Goal: Task Accomplishment & Management: Manage account settings

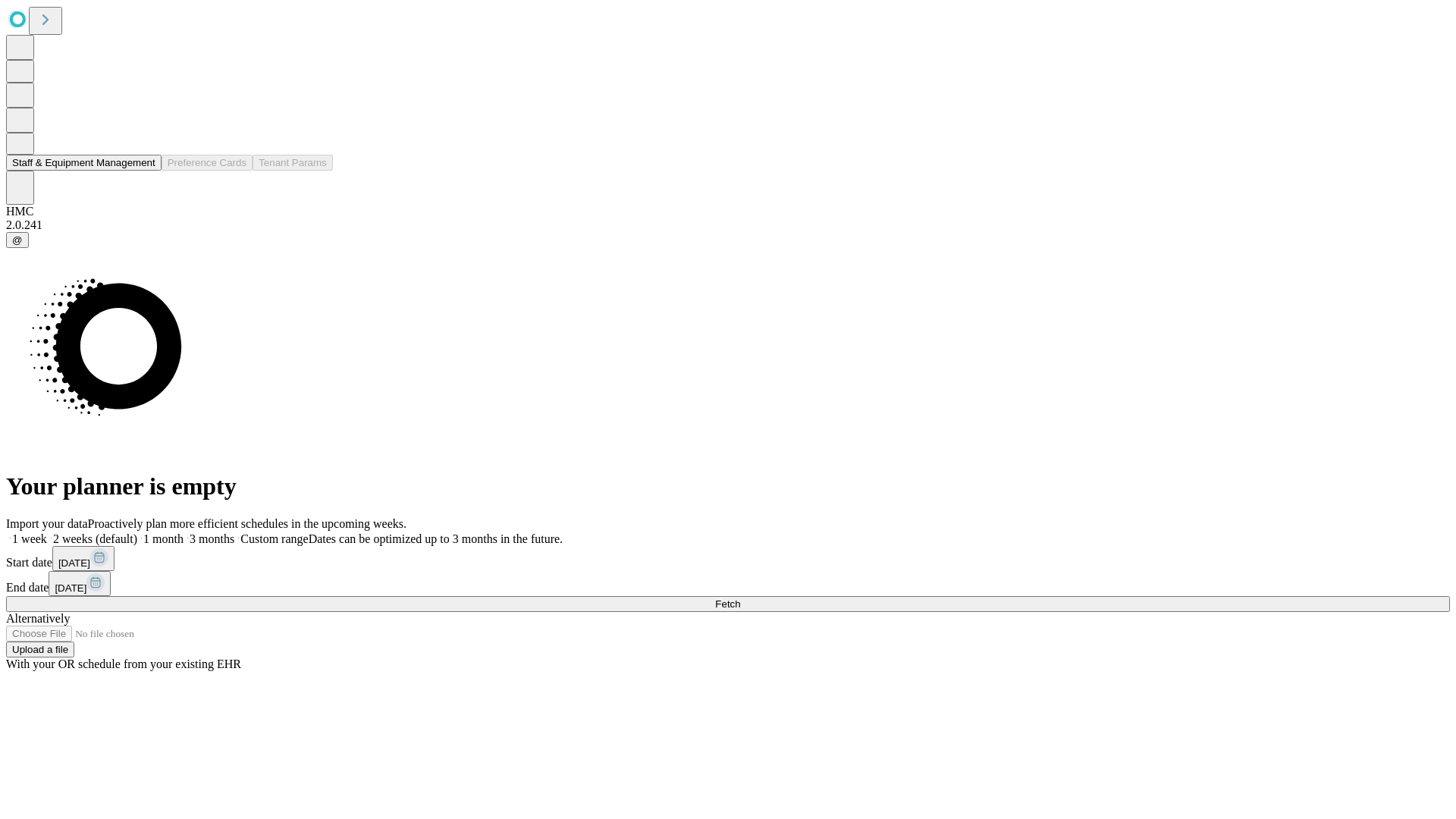
click at [142, 171] on button "Staff & Equipment Management" at bounding box center [83, 163] width 155 height 16
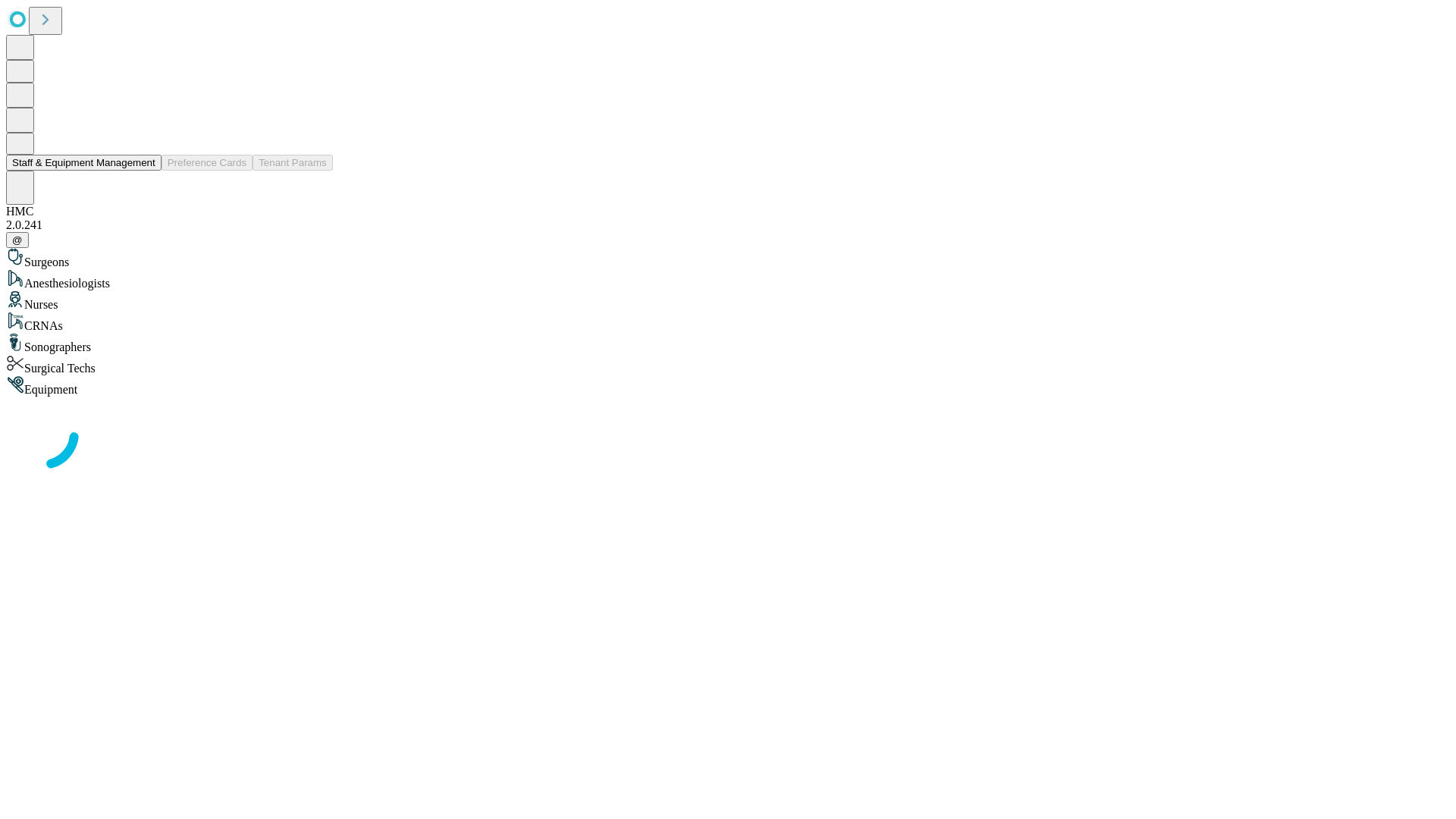
click at [145, 171] on button "Staff & Equipment Management" at bounding box center [83, 163] width 155 height 16
